Goal: Navigation & Orientation: Find specific page/section

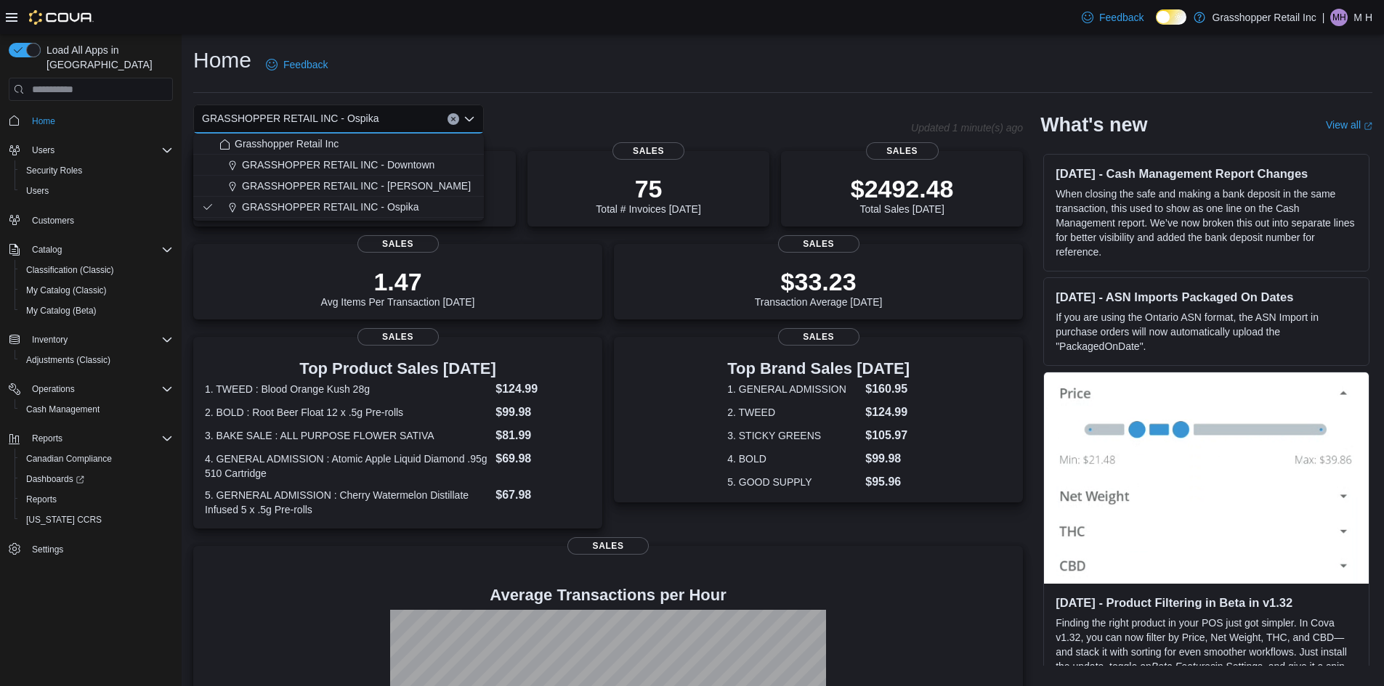
click at [68, 111] on span "Home" at bounding box center [99, 120] width 147 height 18
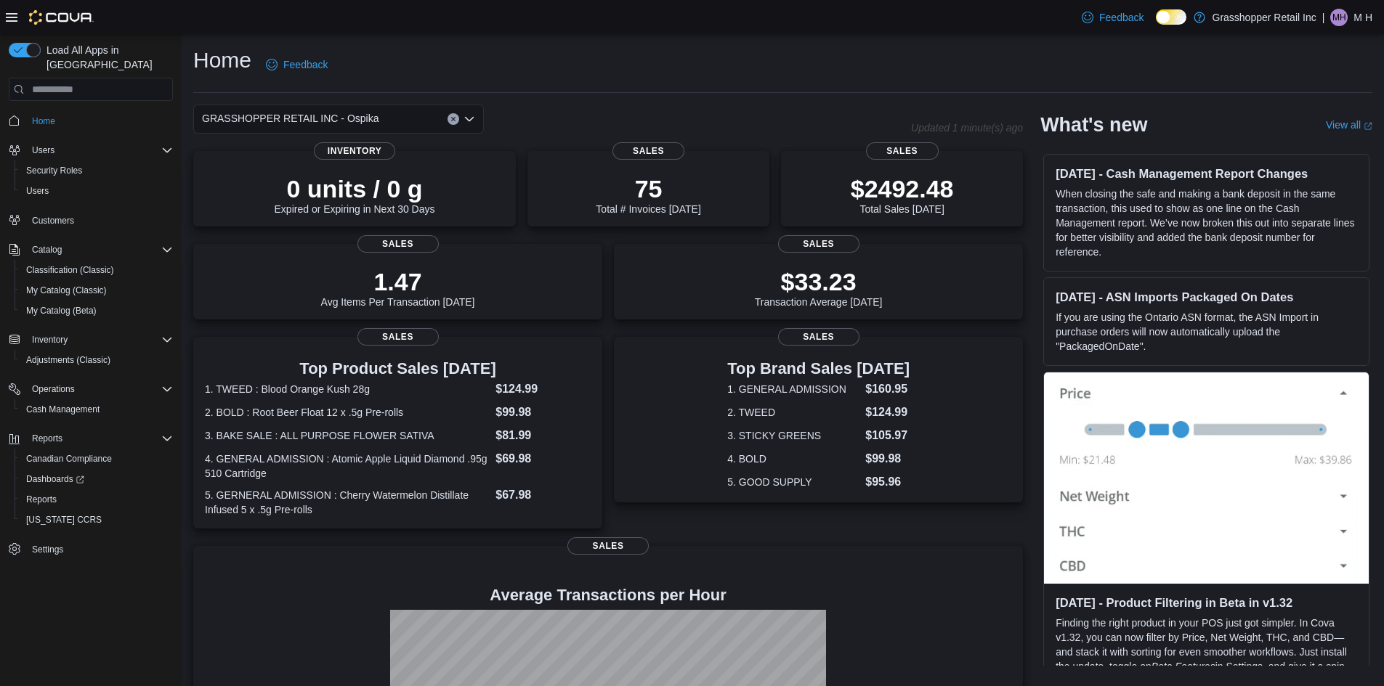
click at [373, 120] on div "GRASSHOPPER RETAIL INC - Ospika" at bounding box center [338, 119] width 291 height 29
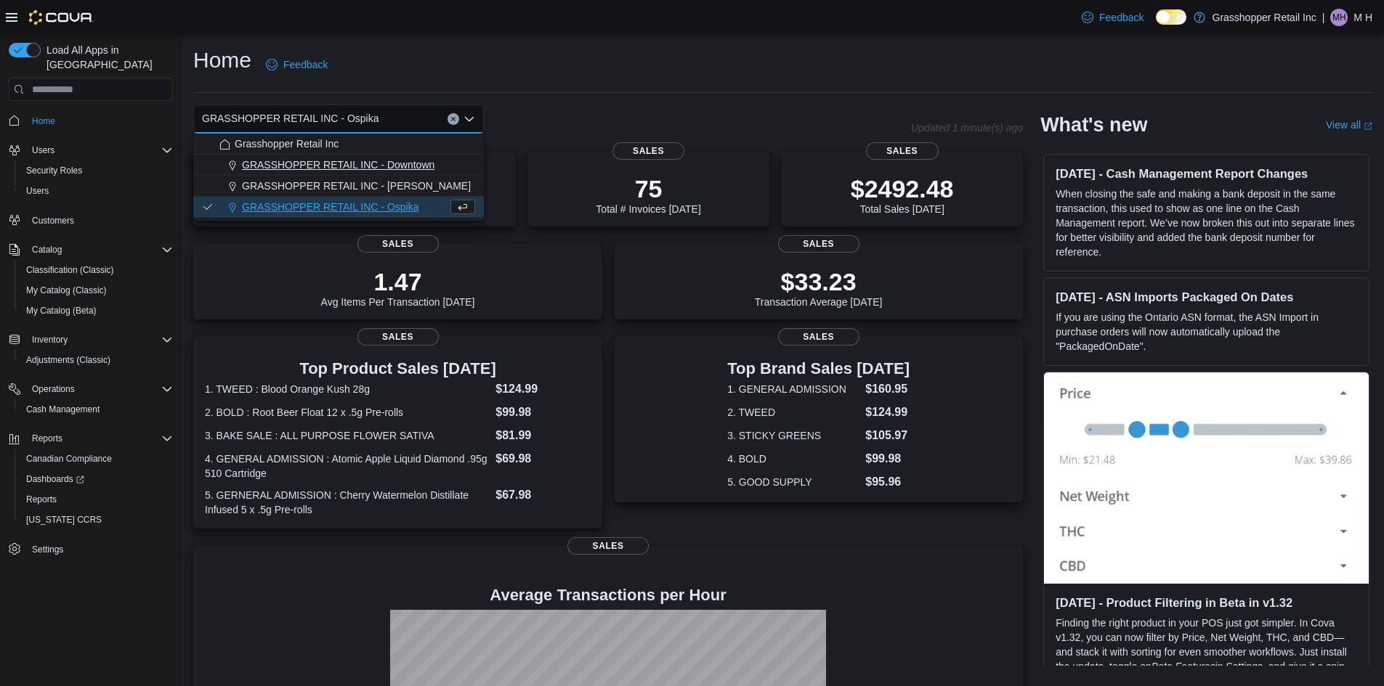
click at [371, 165] on span "GRASSHOPPER RETAIL INC - Downtown" at bounding box center [338, 165] width 192 height 15
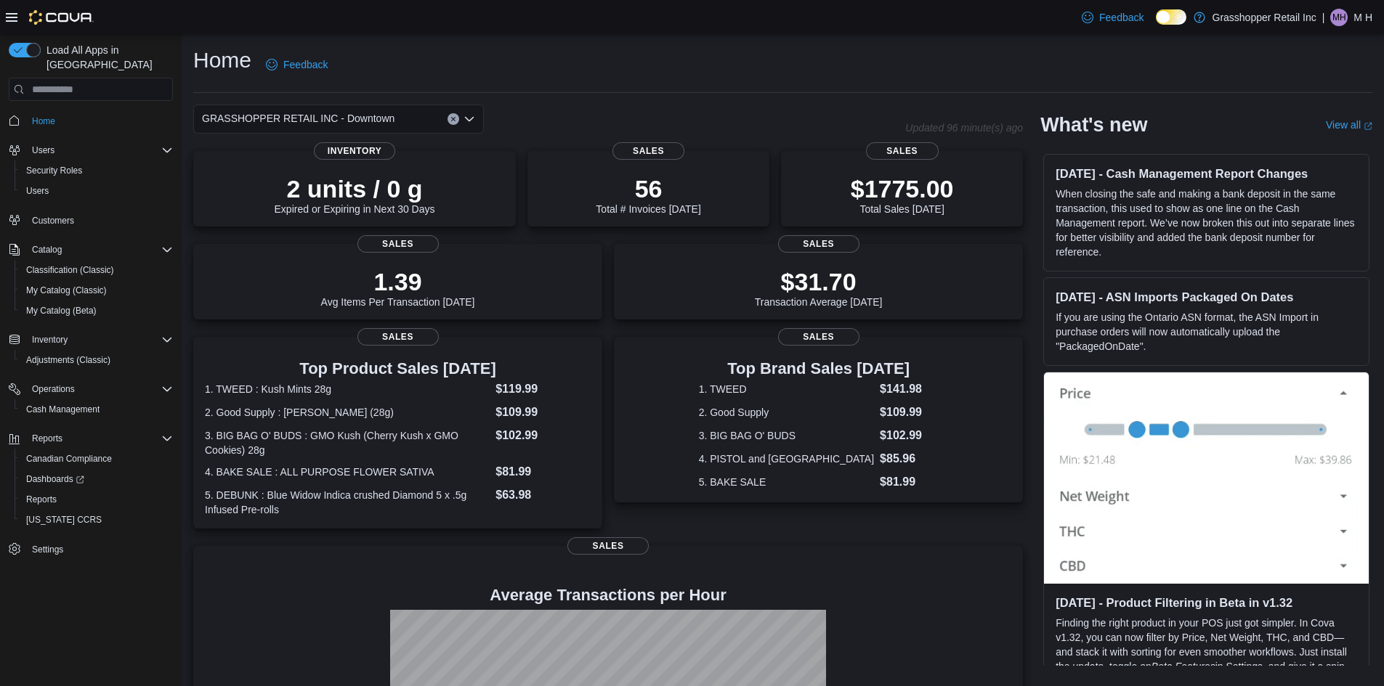
click at [388, 123] on div "GRASSHOPPER RETAIL INC - Downtown" at bounding box center [338, 119] width 291 height 29
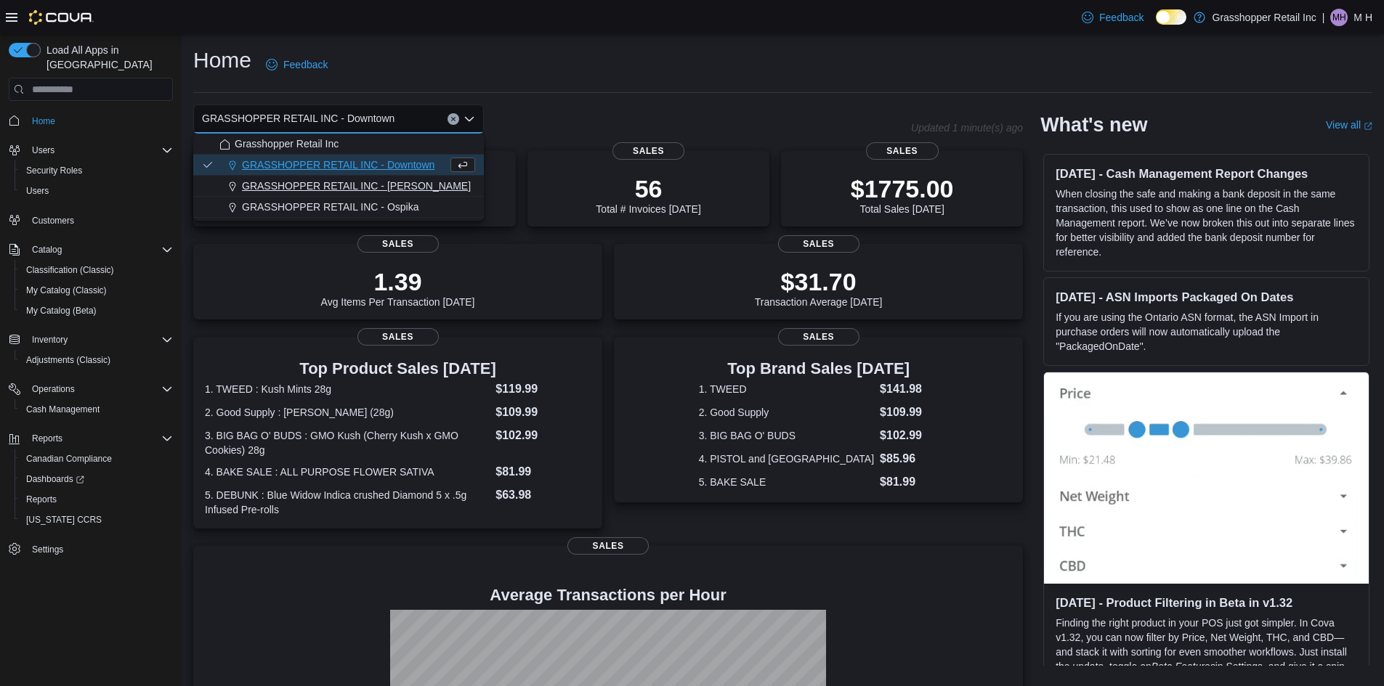
click at [372, 184] on span "GRASSHOPPER RETAIL INC - [PERSON_NAME]" at bounding box center [356, 186] width 229 height 15
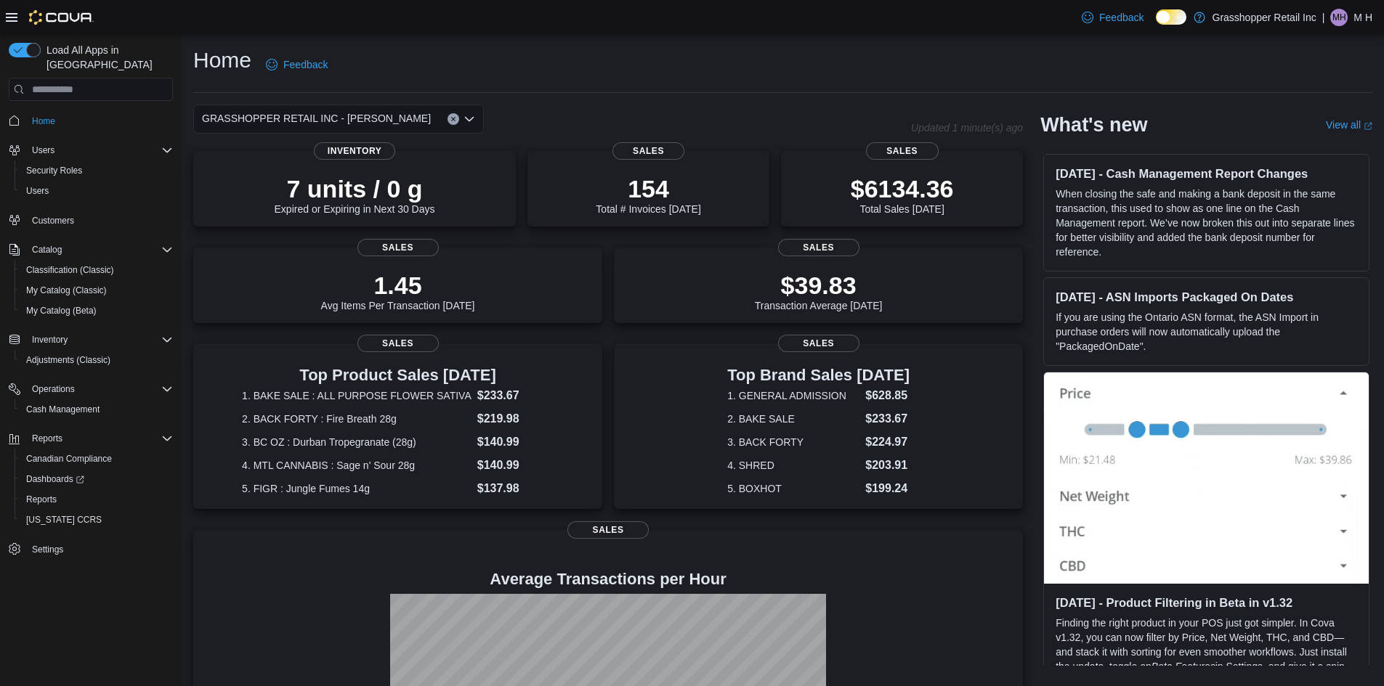
click at [417, 113] on div "GRASSHOPPER RETAIL INC - [PERSON_NAME]" at bounding box center [338, 119] width 291 height 29
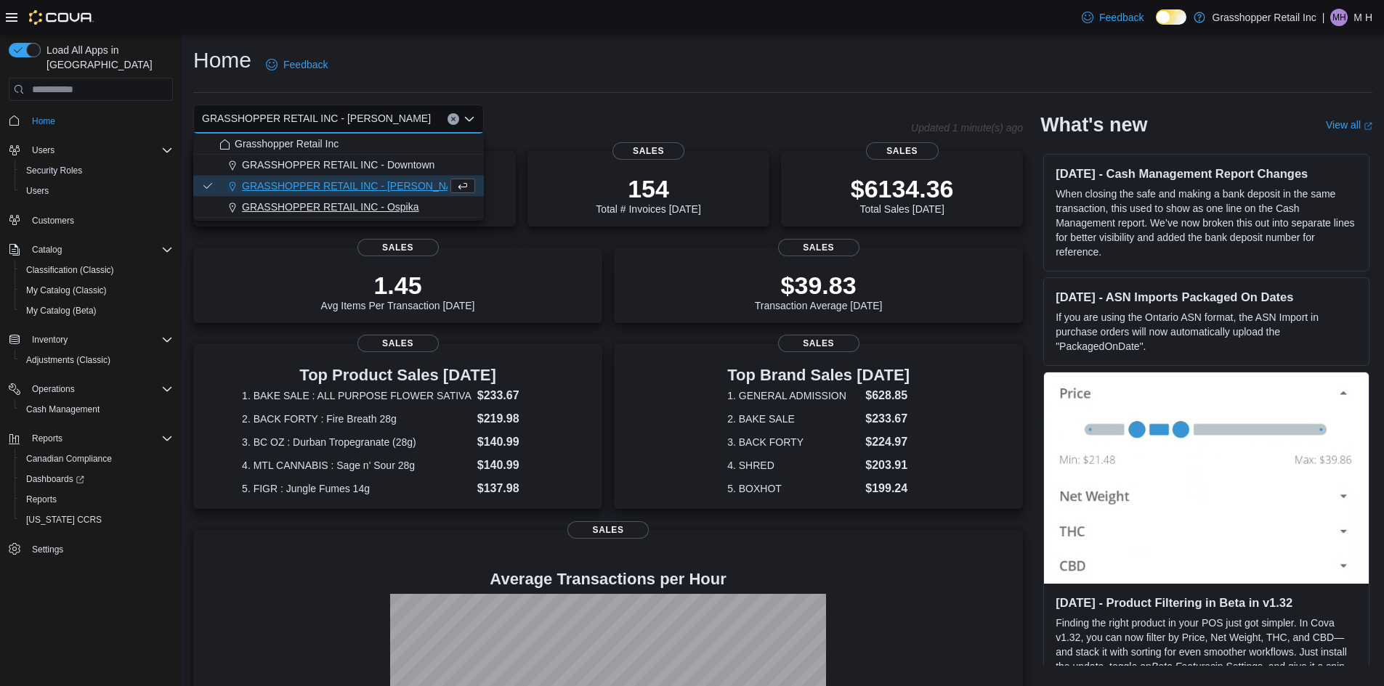
click at [387, 200] on span "GRASSHOPPER RETAIL INC - Ospika" at bounding box center [330, 207] width 177 height 15
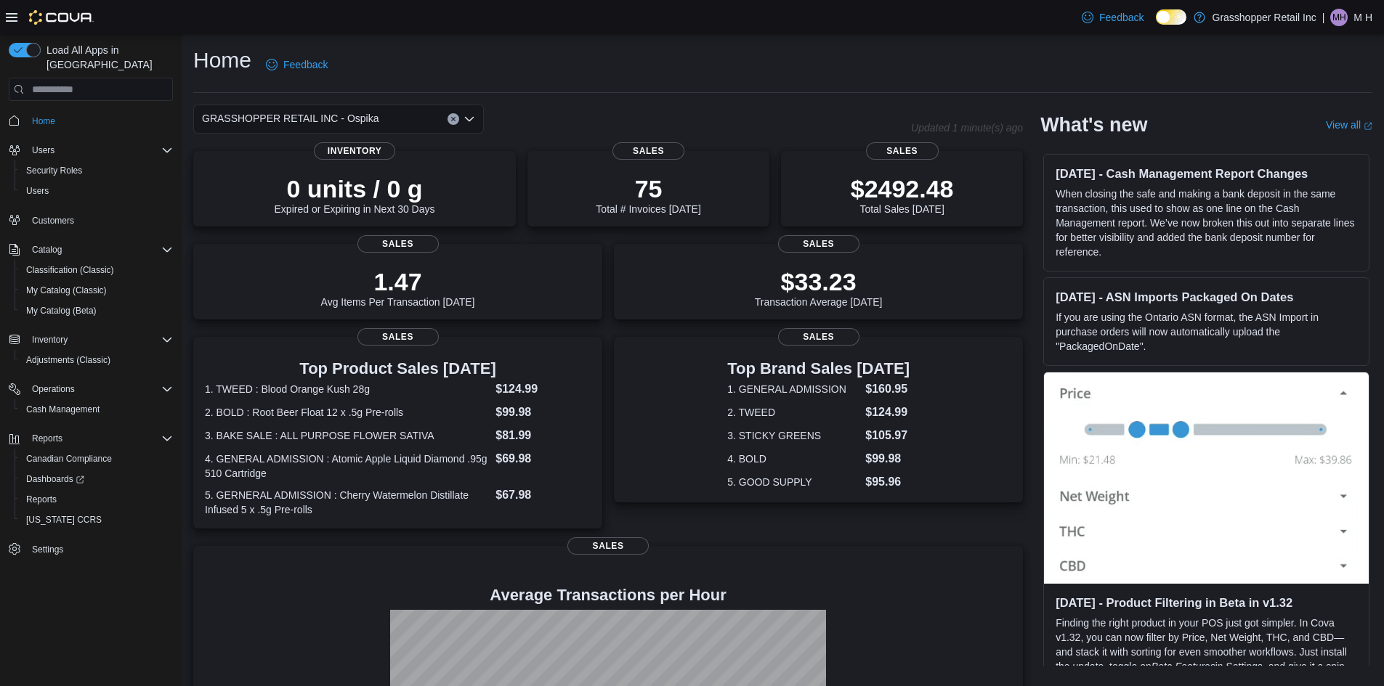
click at [372, 115] on div "GRASSHOPPER RETAIL INC - Ospika Combo box. Selected. GRASSHOPPER RETAIL INC - O…" at bounding box center [338, 119] width 291 height 29
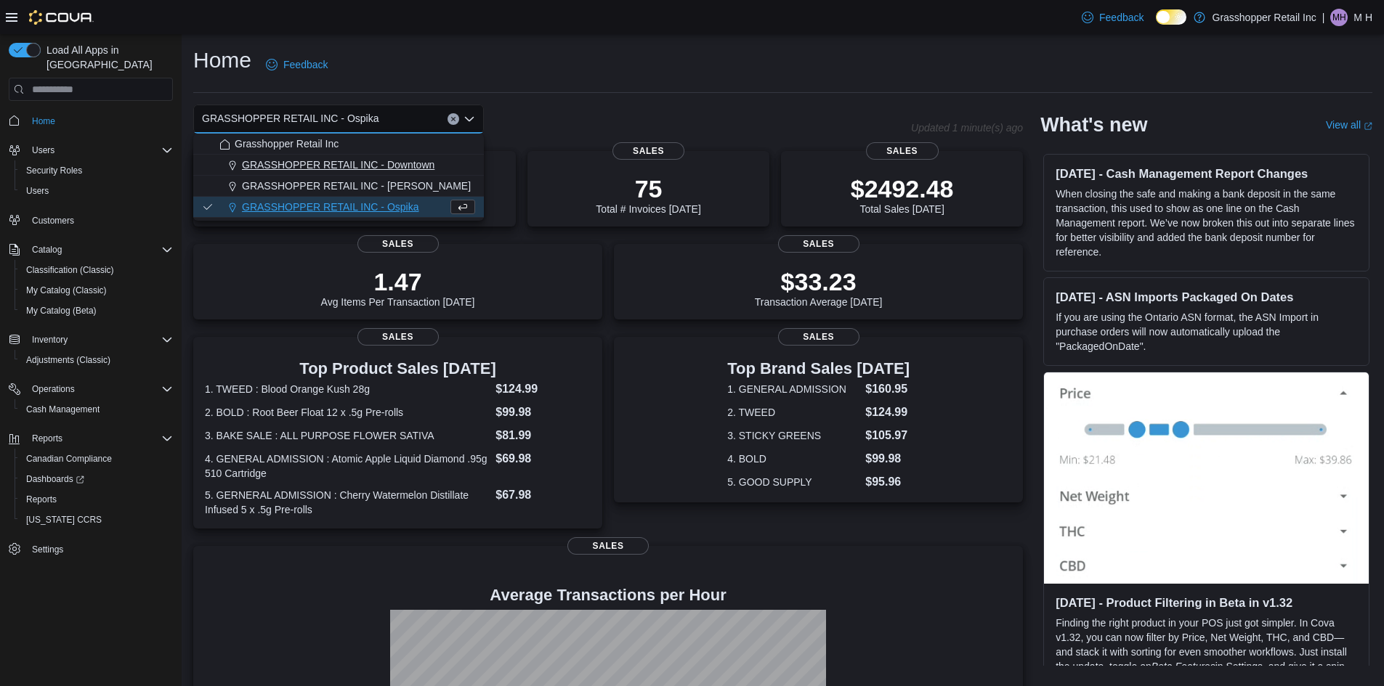
click at [368, 167] on span "GRASSHOPPER RETAIL INC - Downtown" at bounding box center [338, 165] width 192 height 15
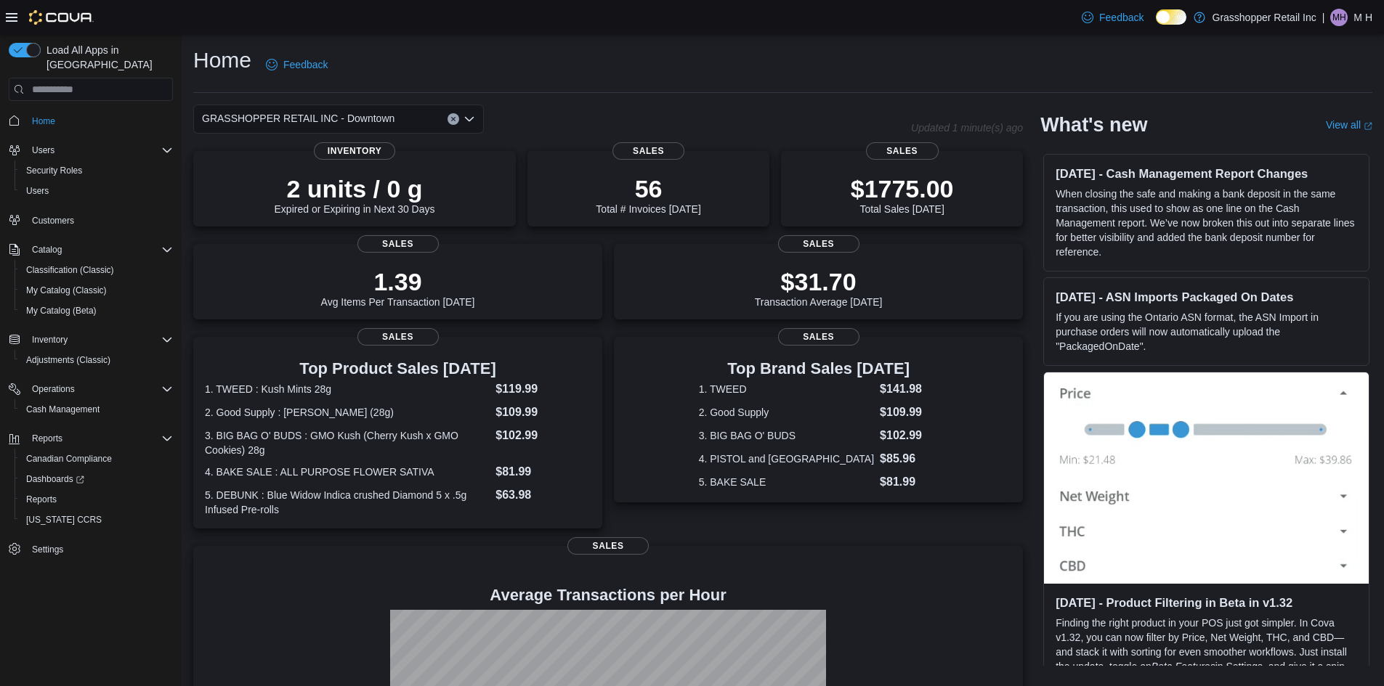
click at [397, 128] on div "GRASSHOPPER RETAIL INC - Downtown" at bounding box center [338, 119] width 291 height 29
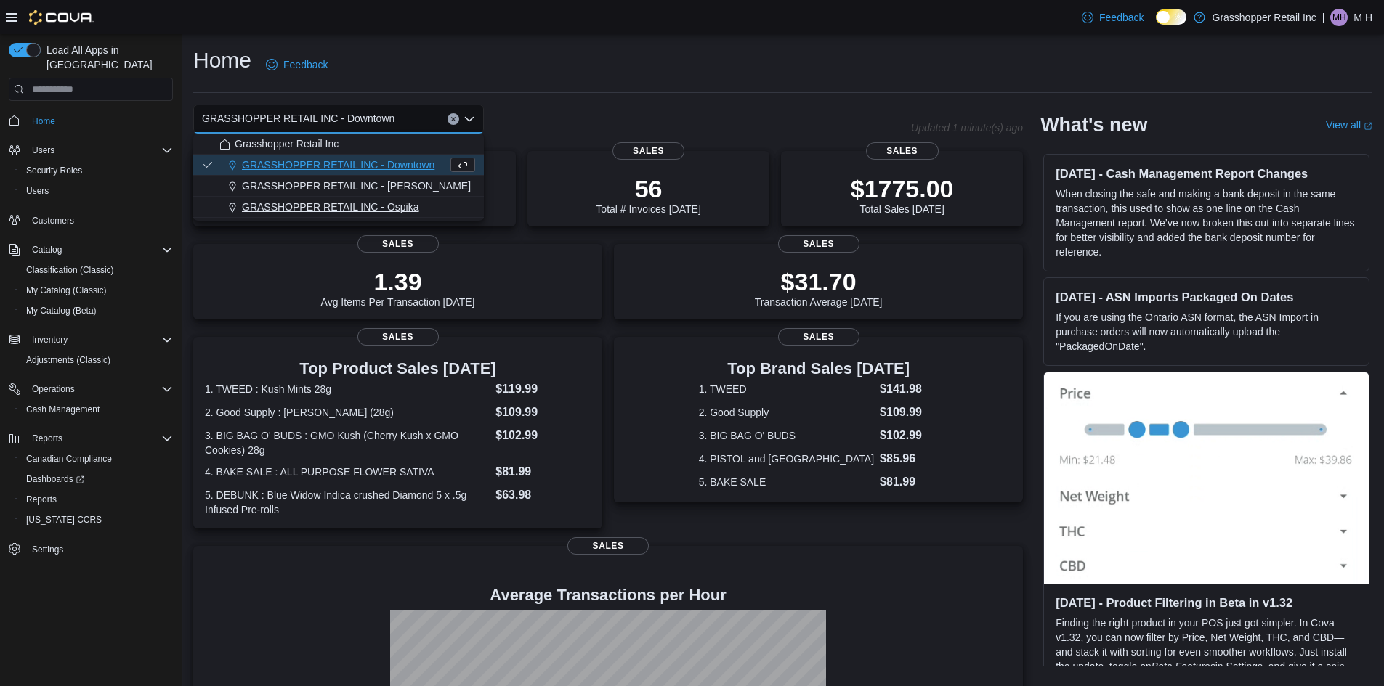
click at [397, 207] on span "GRASSHOPPER RETAIL INC - Ospika" at bounding box center [330, 207] width 177 height 15
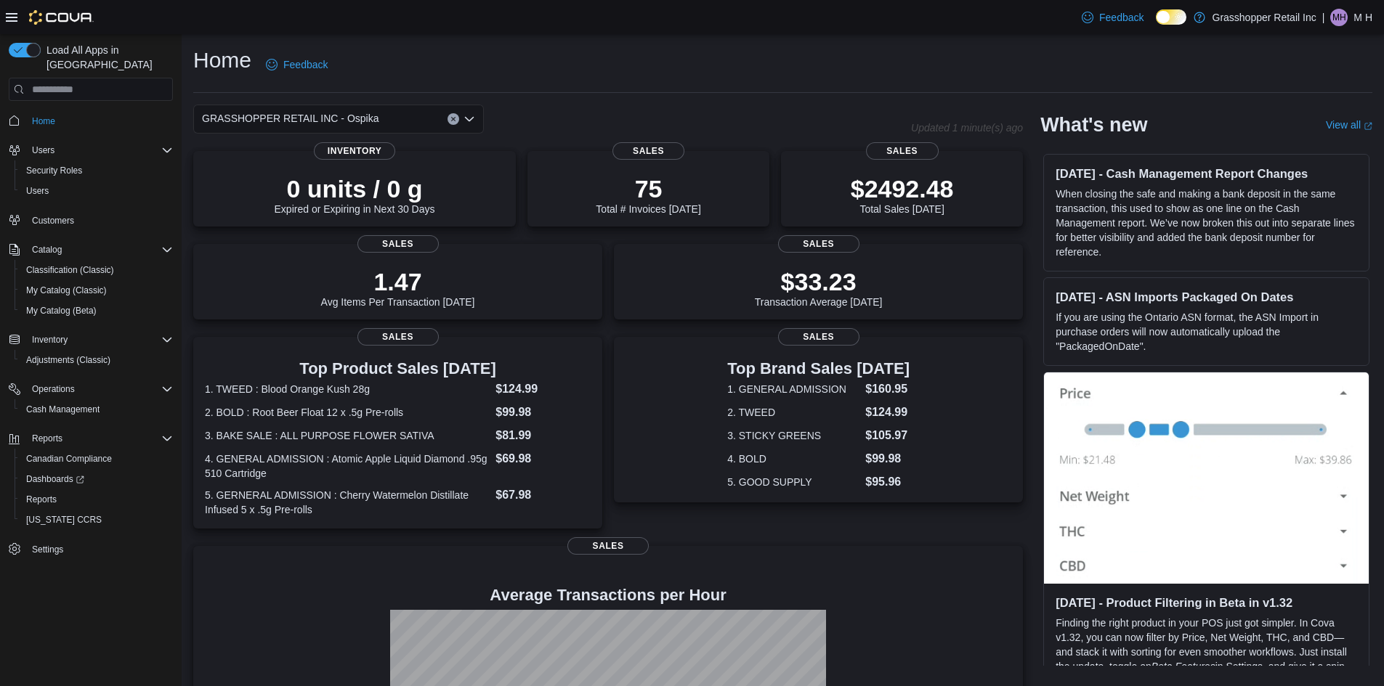
click at [1340, 15] on span "MH" at bounding box center [1339, 17] width 14 height 17
click at [1272, 145] on span "Sign Out" at bounding box center [1278, 143] width 39 height 15
